Goal: Task Accomplishment & Management: Complete application form

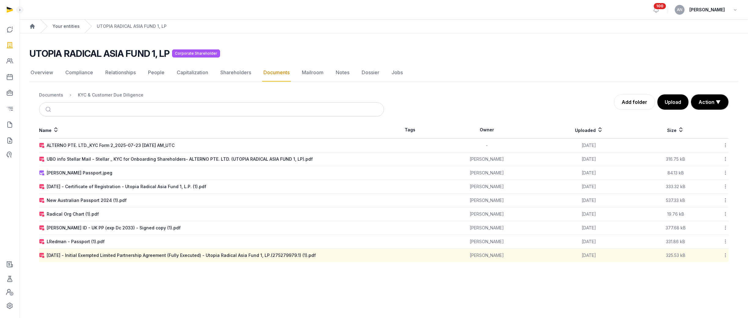
click at [69, 27] on link "Your entities" at bounding box center [66, 26] width 27 height 6
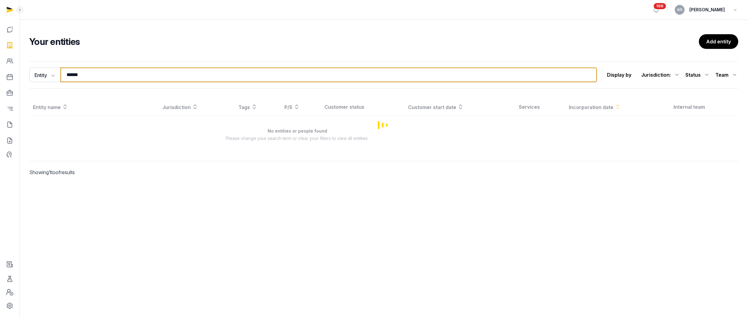
click at [76, 72] on input "******" at bounding box center [328, 74] width 537 height 15
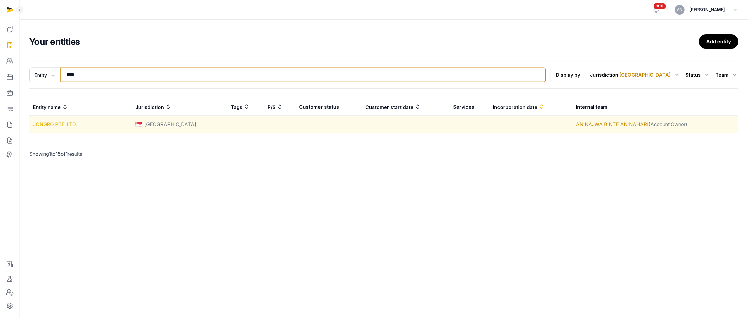
type input "****"
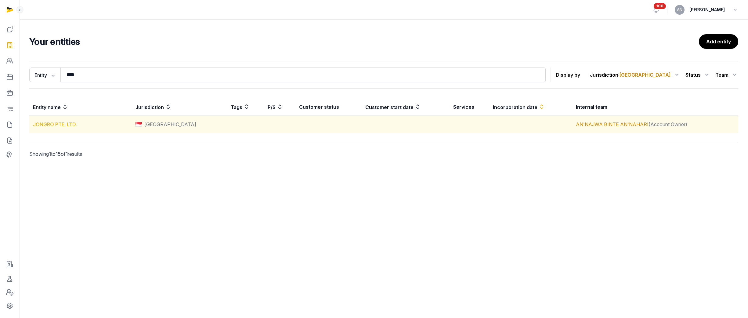
click at [60, 124] on link "JONGRO PTE. LTD." at bounding box center [55, 124] width 44 height 6
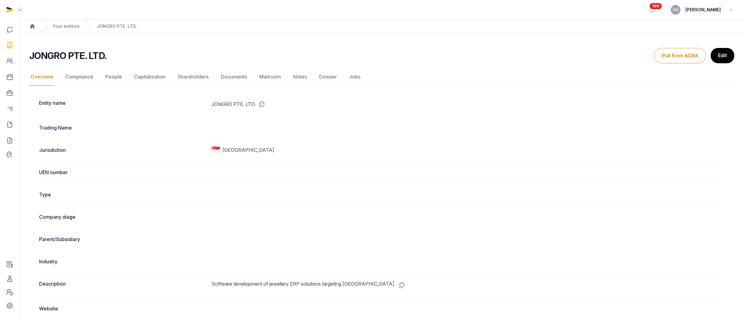
click at [99, 82] on nav "Overview Compliance People Capitalization Shareholders Documents Mailroom Notes…" at bounding box center [381, 77] width 705 height 18
click at [107, 81] on link "People" at bounding box center [113, 77] width 19 height 18
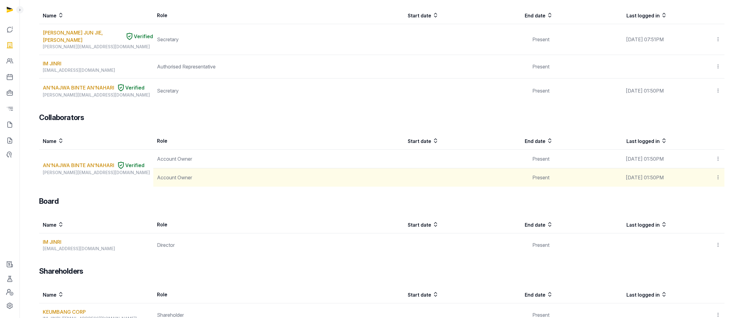
scroll to position [123, 0]
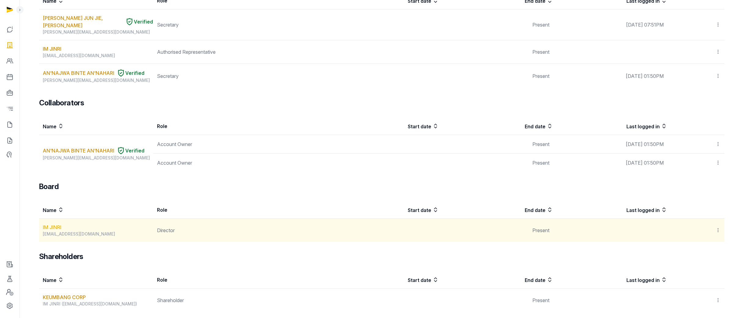
click at [58, 223] on link "IM JINRI" at bounding box center [52, 226] width 19 height 7
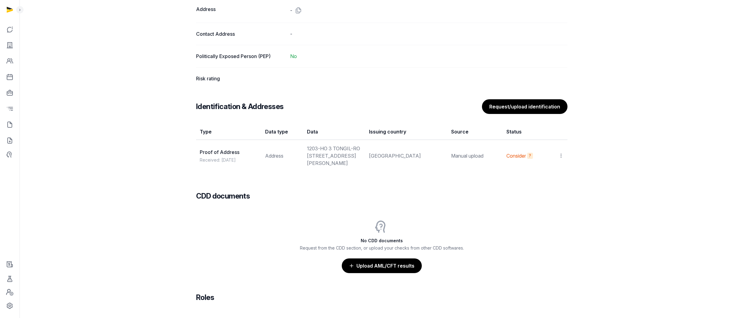
scroll to position [429, 0]
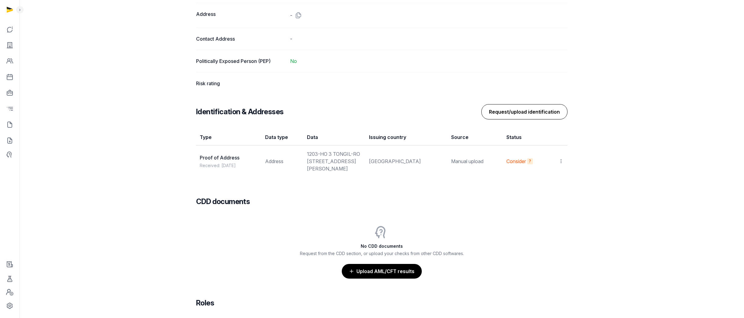
click at [532, 112] on button "Request/upload identification" at bounding box center [524, 111] width 86 height 15
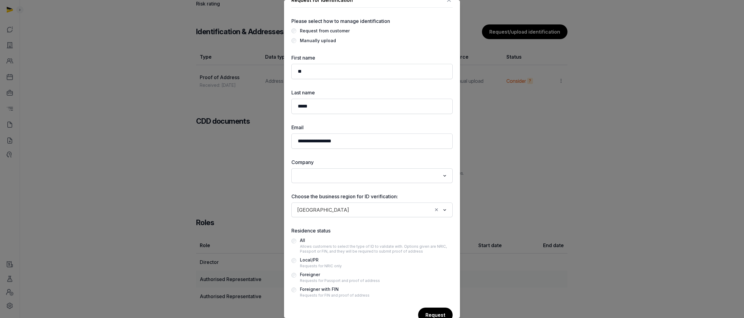
scroll to position [0, 0]
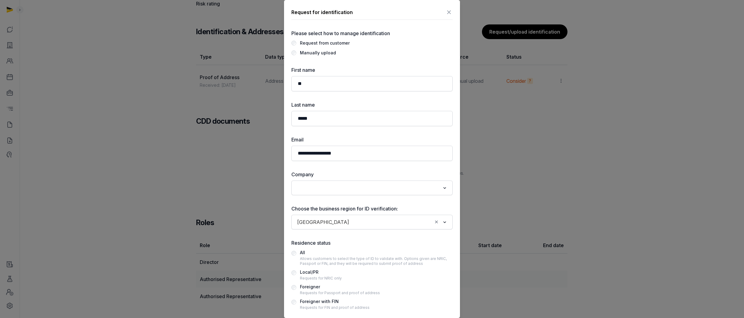
click at [318, 52] on div "Manually upload" at bounding box center [318, 52] width 36 height 7
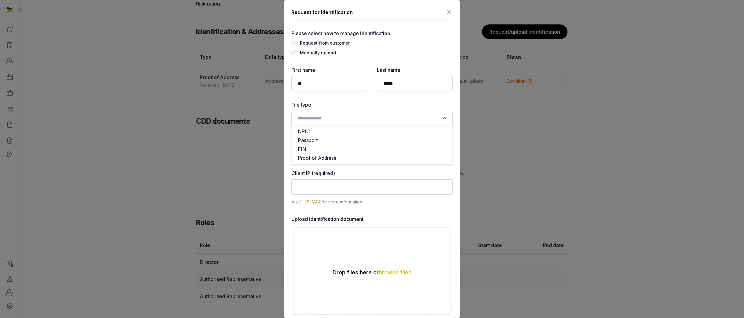
click at [328, 119] on input "Search for option" at bounding box center [367, 118] width 145 height 9
click at [319, 139] on li "Passport" at bounding box center [372, 140] width 161 height 9
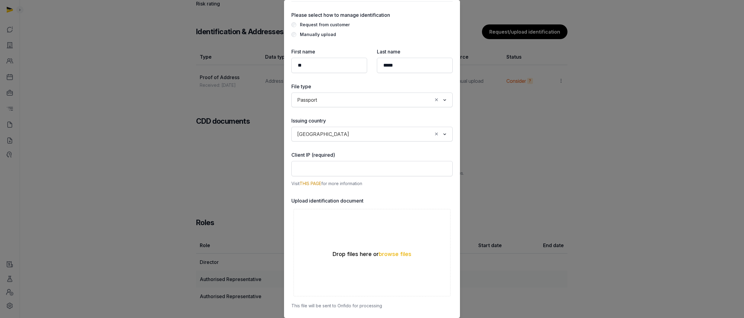
scroll to position [24, 0]
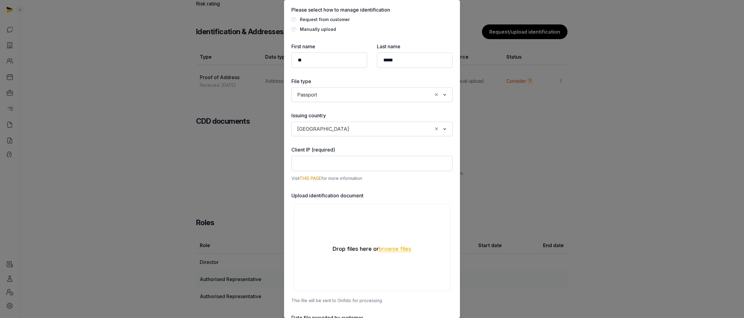
click at [404, 250] on button "browse files" at bounding box center [395, 249] width 33 height 6
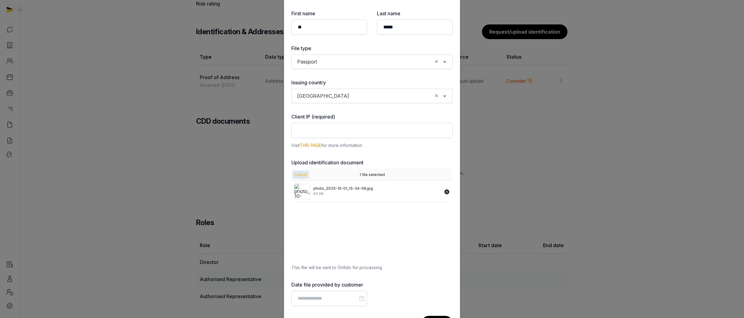
scroll to position [81, 0]
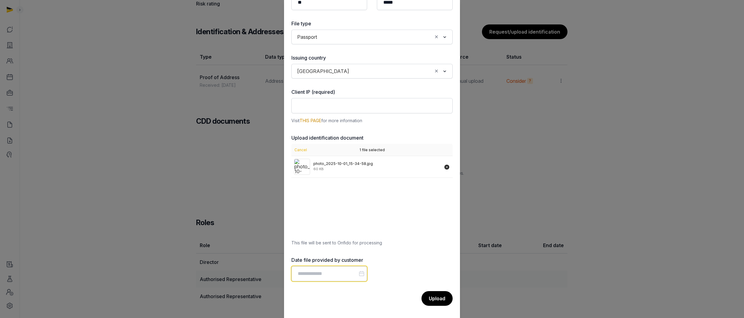
click at [314, 274] on input "Datepicker input" at bounding box center [329, 273] width 76 height 15
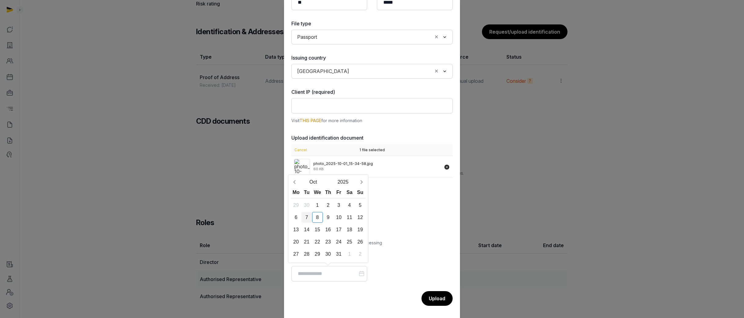
click at [306, 217] on div "7" at bounding box center [306, 217] width 11 height 11
type input "**********"
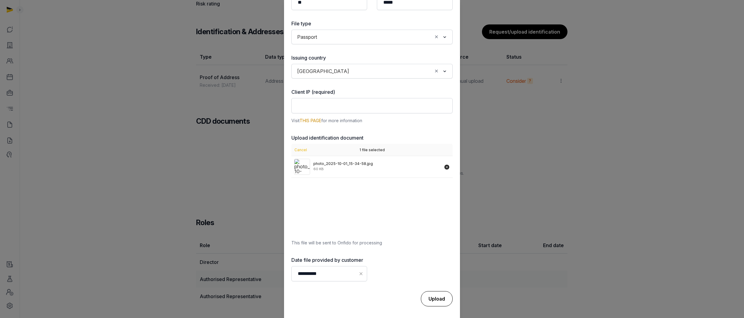
click at [423, 295] on div "Upload" at bounding box center [437, 298] width 32 height 15
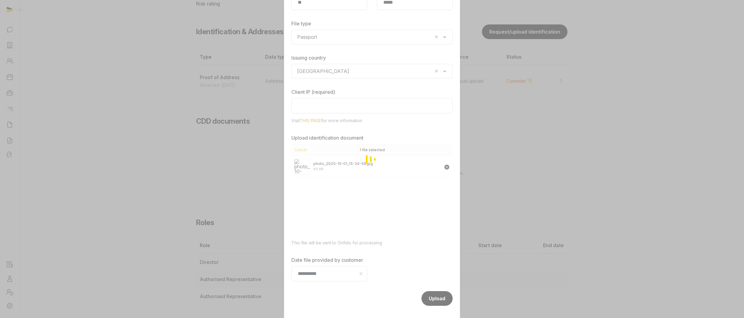
scroll to position [114, 0]
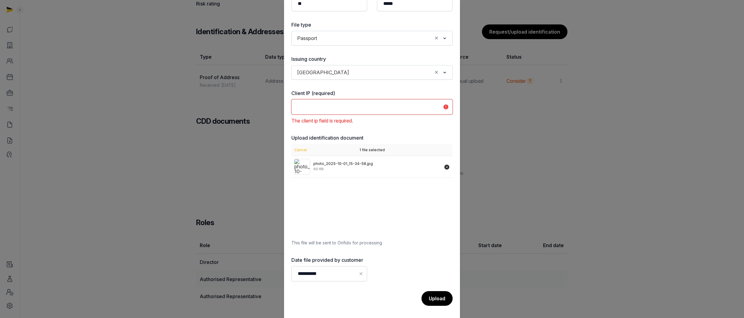
click at [367, 111] on input "text" at bounding box center [371, 106] width 161 height 15
drag, startPoint x: 313, startPoint y: 132, endPoint x: 384, endPoint y: 114, distance: 73.7
click at [313, 132] on div "**********" at bounding box center [371, 145] width 161 height 319
click at [437, 108] on input "text" at bounding box center [371, 106] width 161 height 15
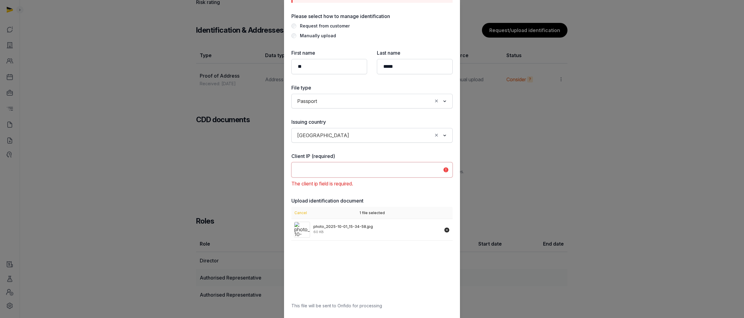
click at [341, 161] on div "Client IP (required) The client ip field is required." at bounding box center [371, 169] width 161 height 35
drag, startPoint x: 342, startPoint y: 146, endPoint x: 345, endPoint y: 142, distance: 5.1
click at [342, 146] on div "**********" at bounding box center [371, 208] width 161 height 319
click at [352, 135] on input "Search for option" at bounding box center [392, 135] width 80 height 9
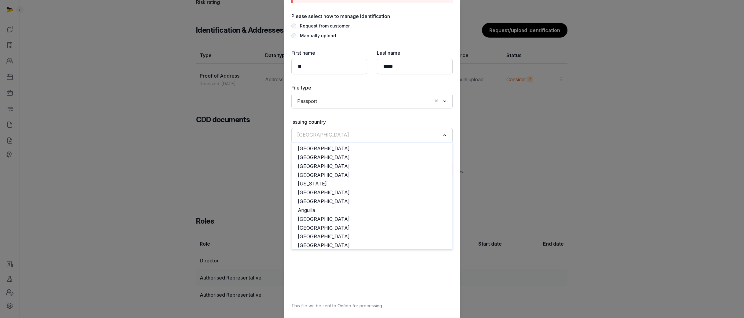
scroll to position [1656, 0]
click at [454, 155] on div "Request for identification There is 1 error(s) The client ip field is required.…" at bounding box center [372, 165] width 176 height 432
click at [381, 135] on input "Search for option" at bounding box center [367, 135] width 145 height 9
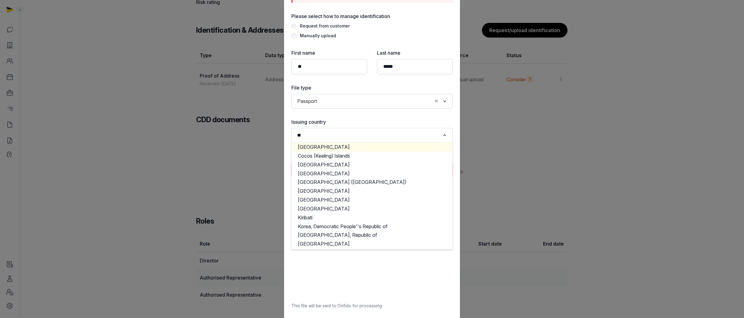
scroll to position [0, 0]
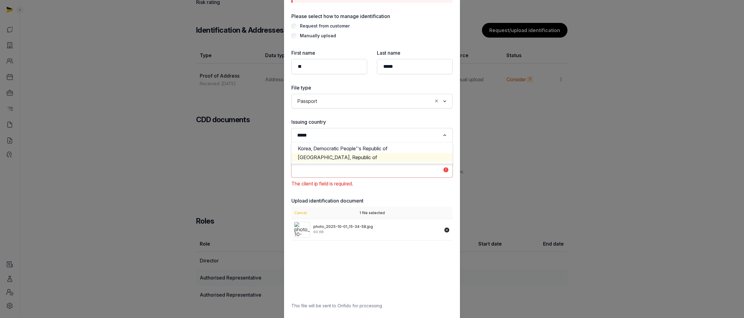
click at [365, 156] on li "Korea, Republic of" at bounding box center [372, 157] width 161 height 9
type input "*****"
click at [394, 191] on div "**********" at bounding box center [371, 208] width 161 height 319
click at [365, 175] on input "text" at bounding box center [371, 169] width 161 height 15
drag, startPoint x: 342, startPoint y: 190, endPoint x: 338, endPoint y: 173, distance: 17.0
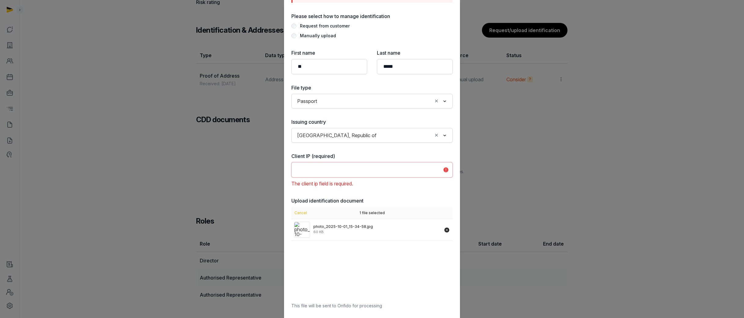
click at [342, 189] on div "**********" at bounding box center [371, 208] width 161 height 319
click at [338, 173] on input "text" at bounding box center [371, 169] width 161 height 15
click at [340, 185] on div "The client ip field is required." at bounding box center [371, 183] width 161 height 7
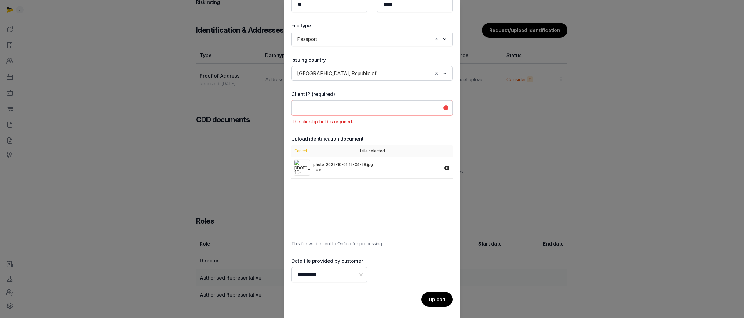
scroll to position [114, 0]
click at [444, 167] on icon "Remove file" at bounding box center [446, 167] width 5 height 5
click at [349, 110] on input "text" at bounding box center [371, 106] width 161 height 15
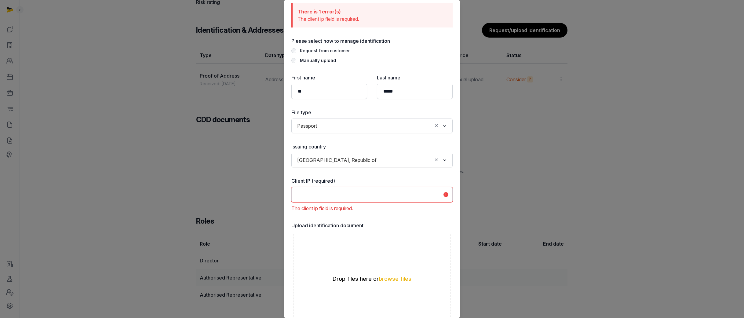
scroll to position [0, 0]
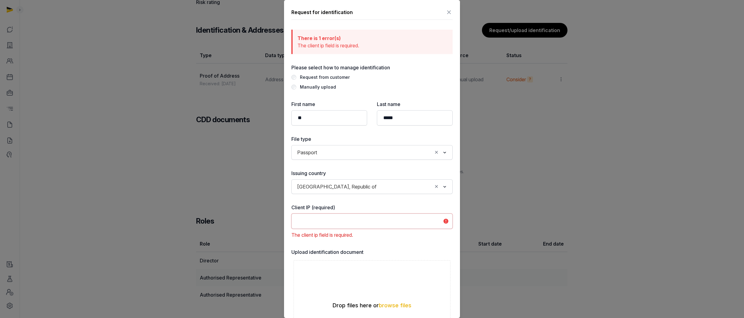
click at [445, 13] on icon at bounding box center [448, 12] width 7 height 10
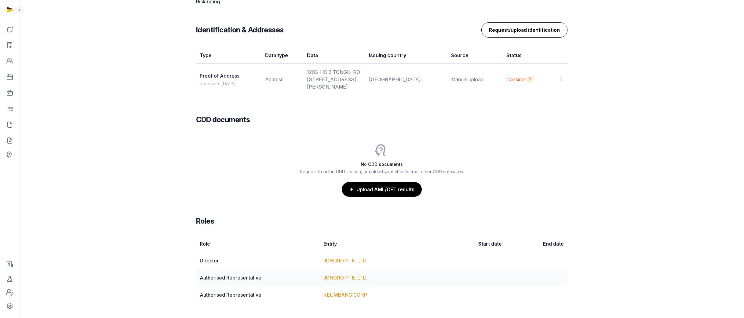
click at [536, 22] on button "Request/upload identification" at bounding box center [524, 29] width 86 height 15
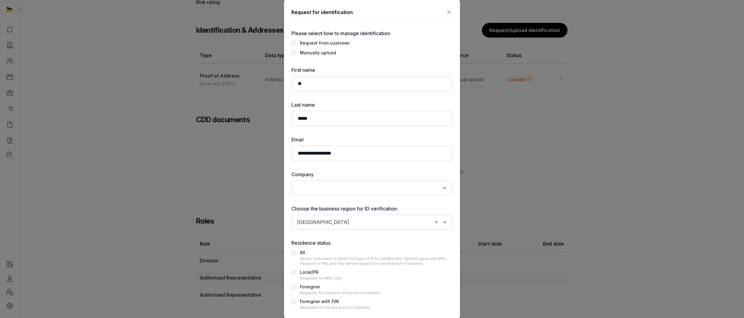
click at [319, 51] on div "Manually upload" at bounding box center [318, 52] width 36 height 7
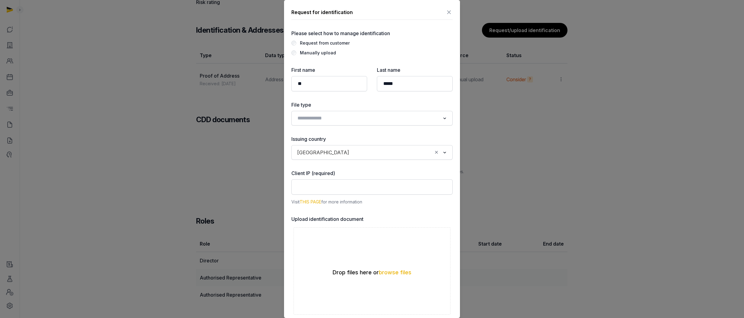
click at [311, 204] on link "THIS PAGE" at bounding box center [311, 201] width 22 height 5
click at [449, 10] on div "Request for identification Please select how to manage identification Request f…" at bounding box center [372, 199] width 176 height 399
click at [447, 10] on icon at bounding box center [448, 12] width 7 height 10
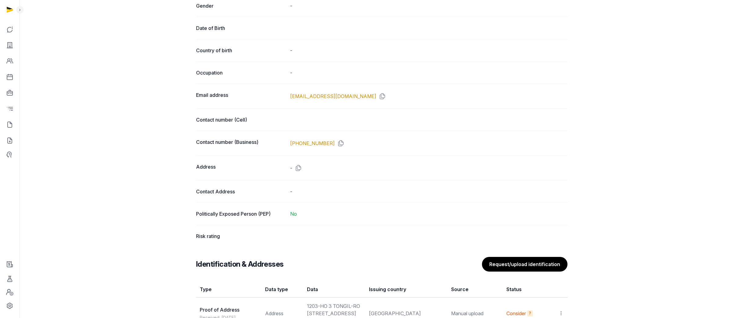
scroll to position [525, 0]
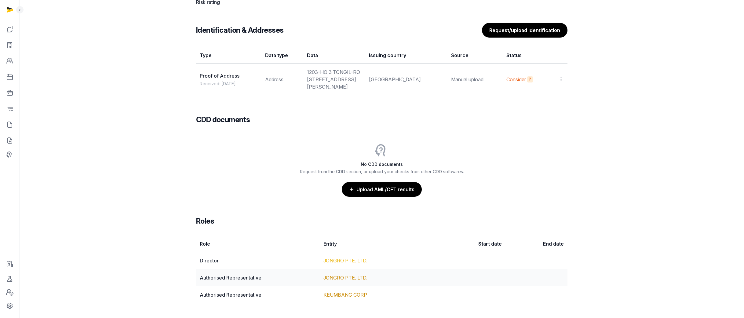
click at [339, 257] on link "JONGRO PTE. LTD." at bounding box center [345, 260] width 44 height 6
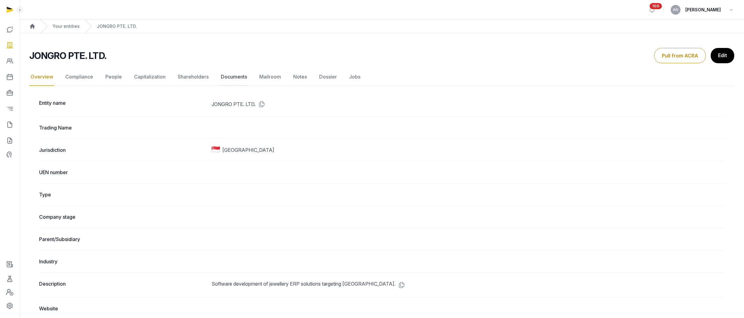
click at [223, 78] on link "Documents" at bounding box center [234, 77] width 29 height 18
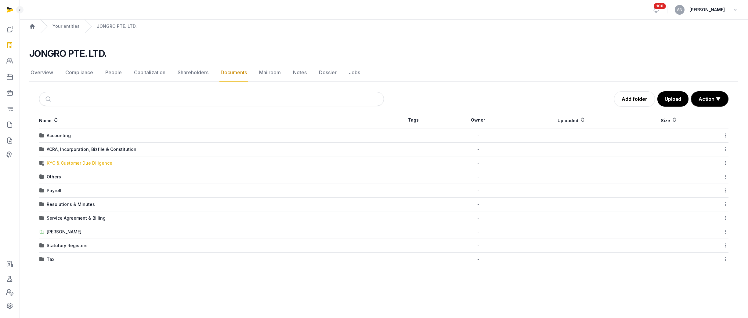
click at [66, 160] on div "KYC & Customer Due Diligence" at bounding box center [80, 163] width 66 height 6
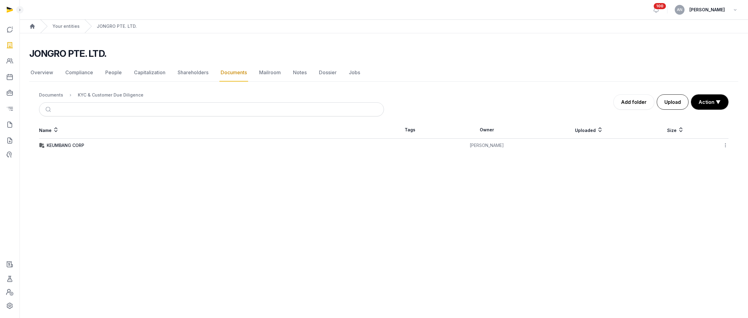
click at [685, 101] on button "Upload" at bounding box center [673, 101] width 32 height 15
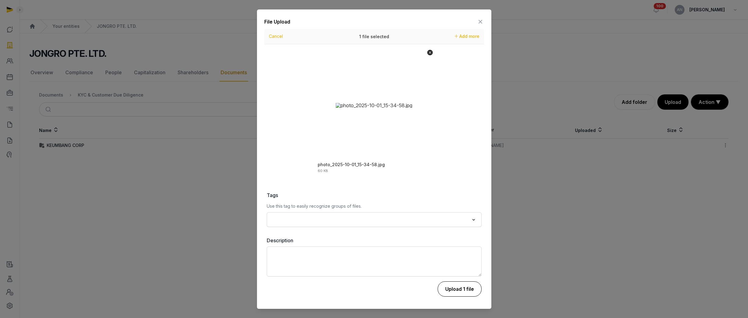
click at [451, 293] on button "Upload 1 file" at bounding box center [460, 288] width 44 height 15
